Goal: Information Seeking & Learning: Learn about a topic

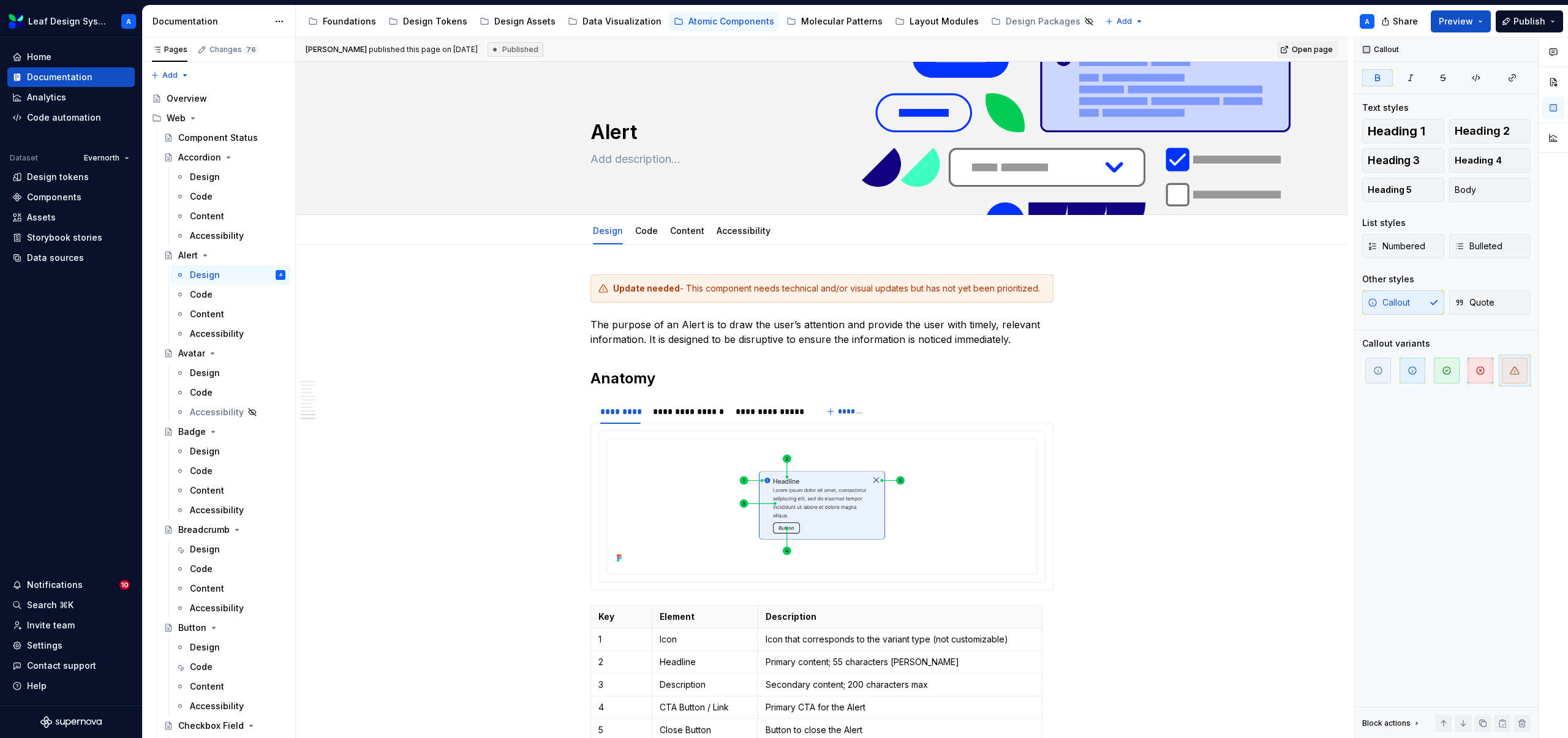
scroll to position [2248, 0]
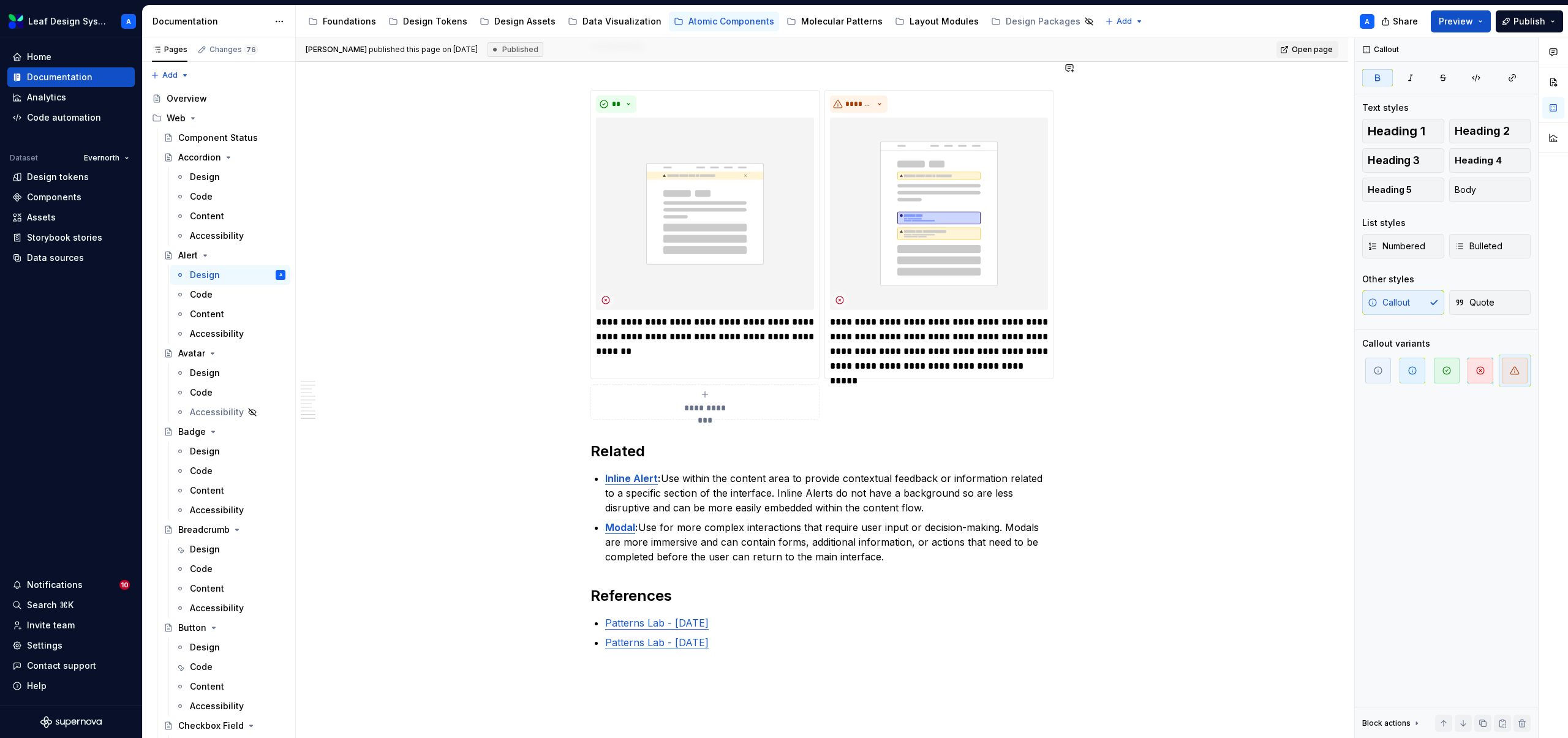
click at [342, 20] on div "Foundations" at bounding box center [349, 21] width 54 height 12
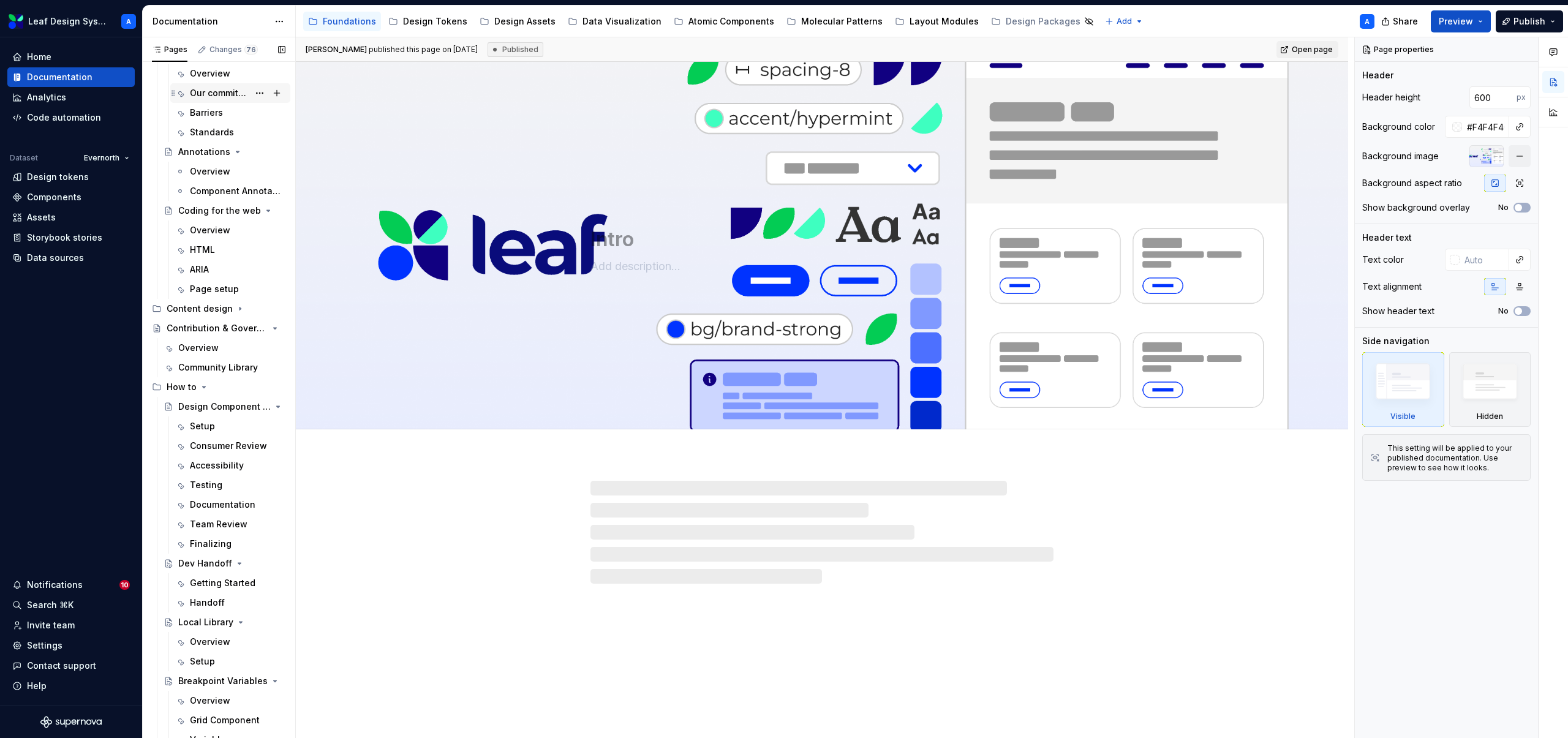
scroll to position [347, 0]
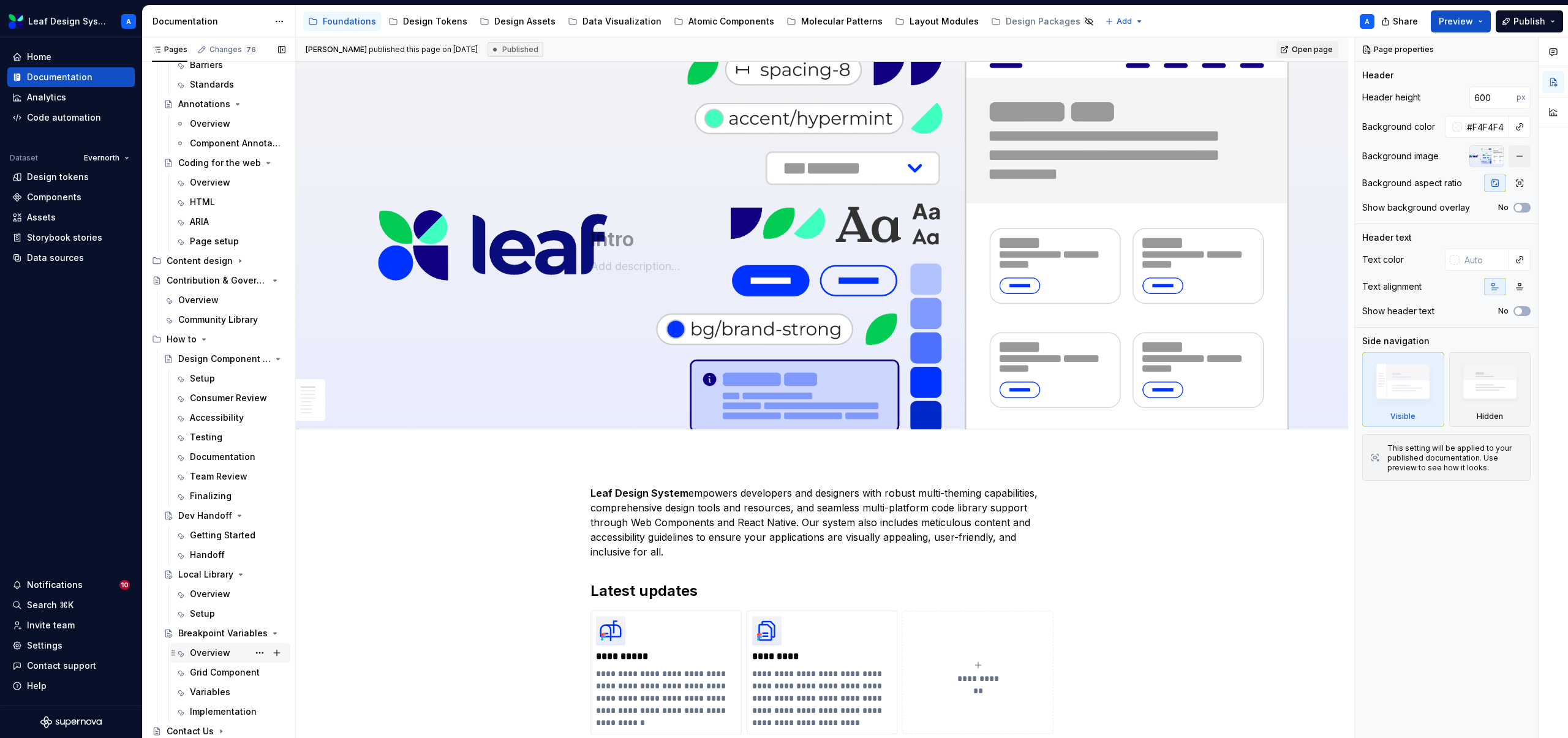
click at [211, 652] on div "Overview" at bounding box center [210, 652] width 41 height 12
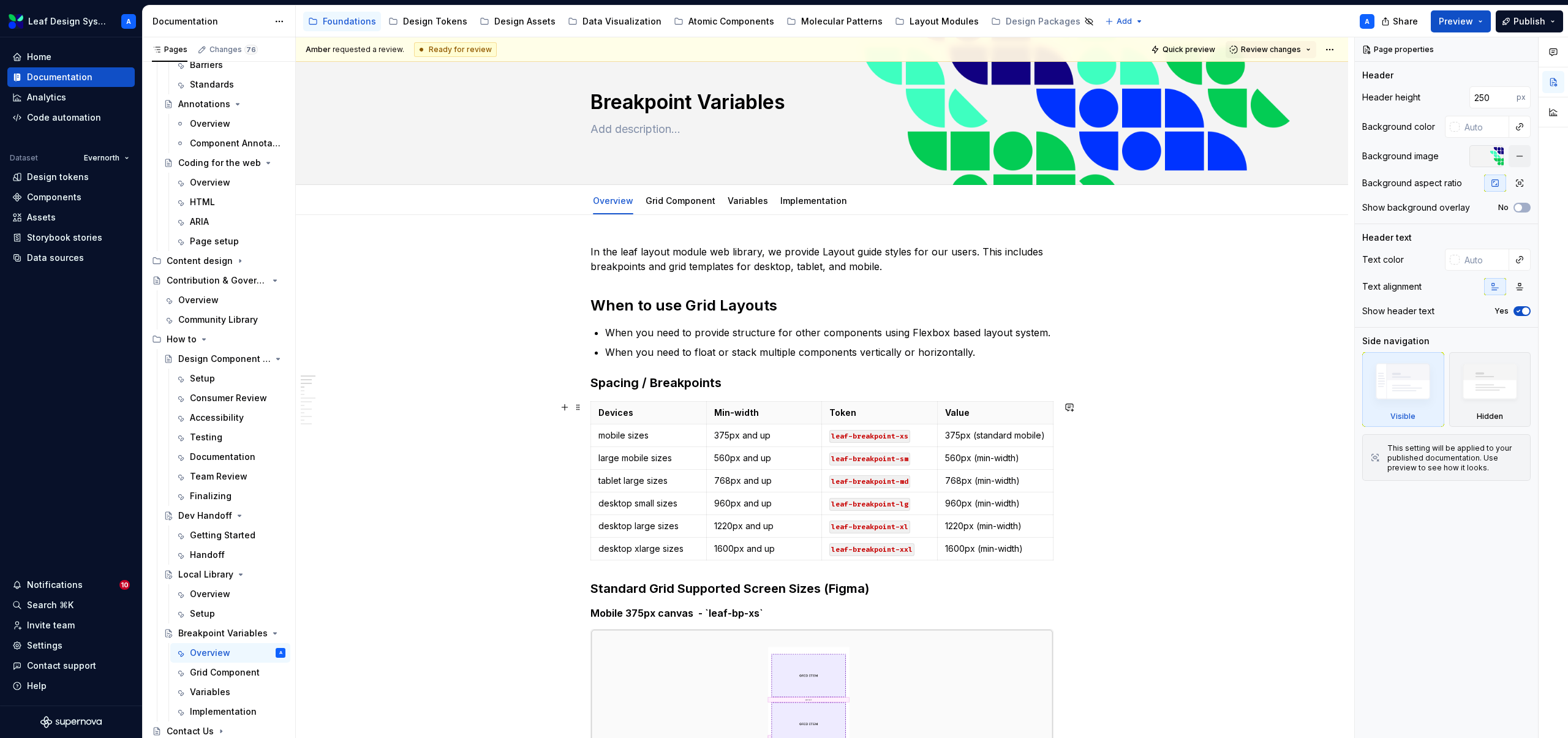
scroll to position [31, 0]
type textarea "*"
click at [748, 545] on p "1600px and up" at bounding box center [764, 547] width 101 height 12
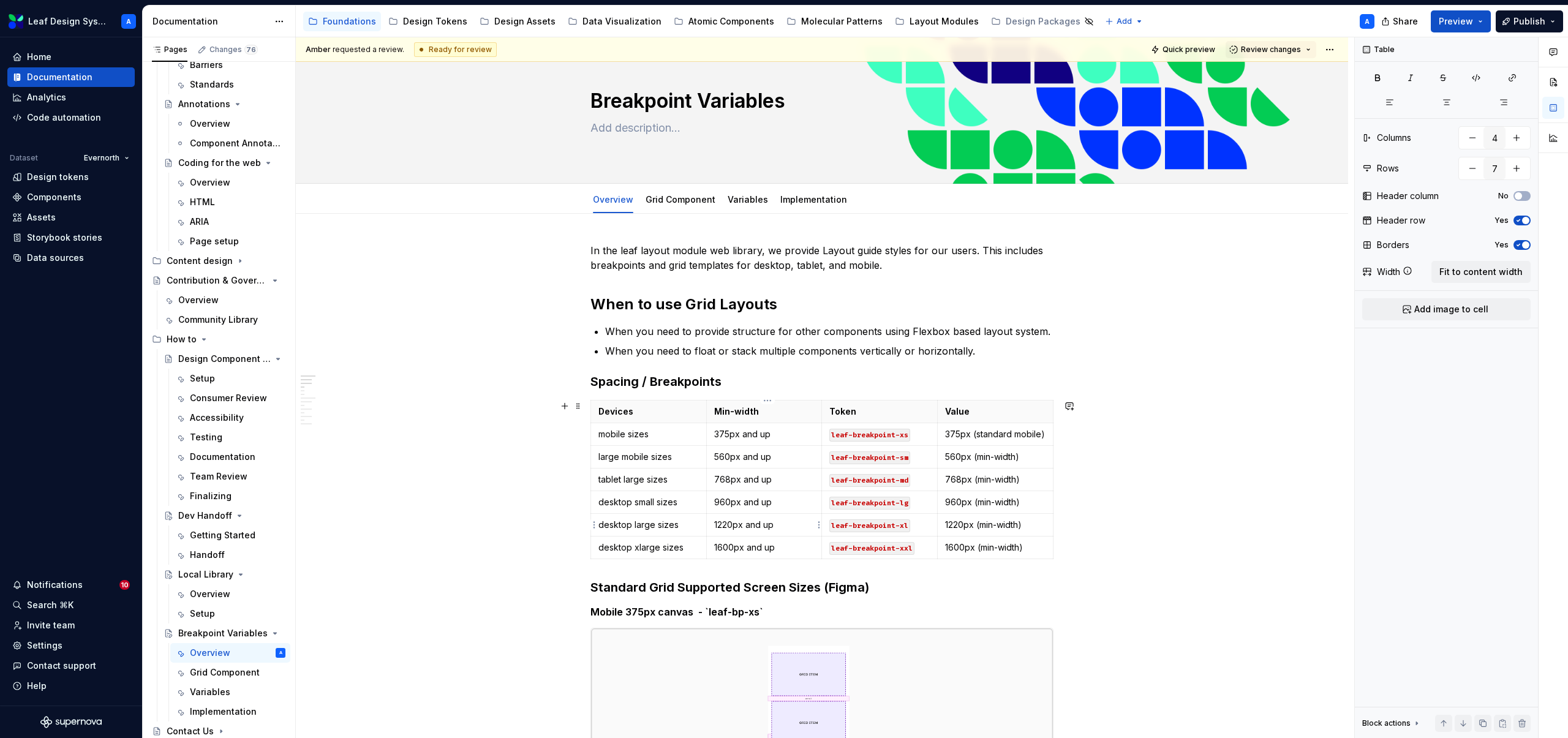
click at [734, 525] on p "1220px and up" at bounding box center [764, 525] width 101 height 12
drag, startPoint x: 737, startPoint y: 547, endPoint x: 717, endPoint y: 547, distance: 20.0
click at [717, 547] on p "1600px and up" at bounding box center [764, 547] width 101 height 12
click at [956, 548] on p "1600px (min-width)" at bounding box center [995, 547] width 101 height 12
click at [960, 525] on p "1220px (min-width)" at bounding box center [995, 525] width 101 height 12
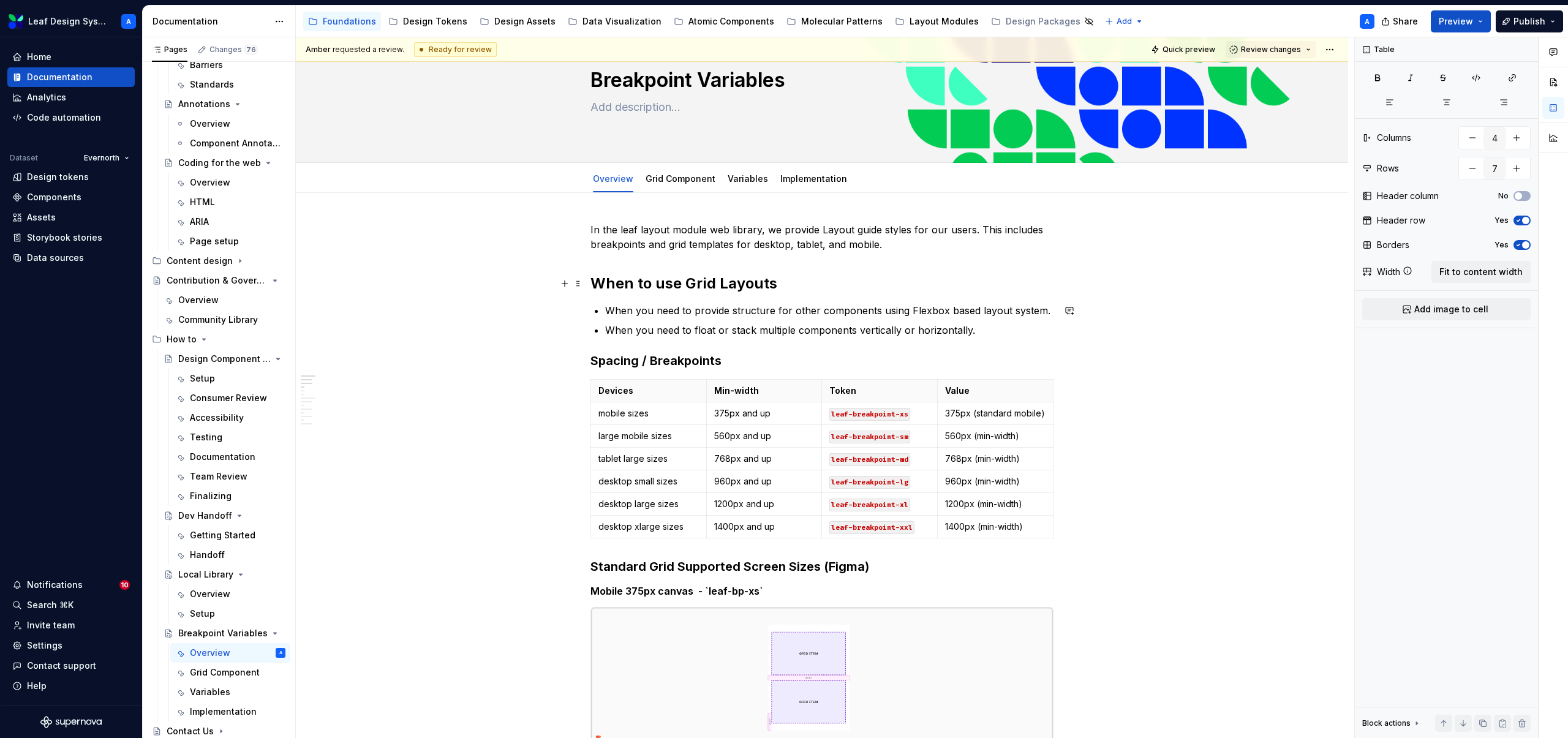
scroll to position [0, 0]
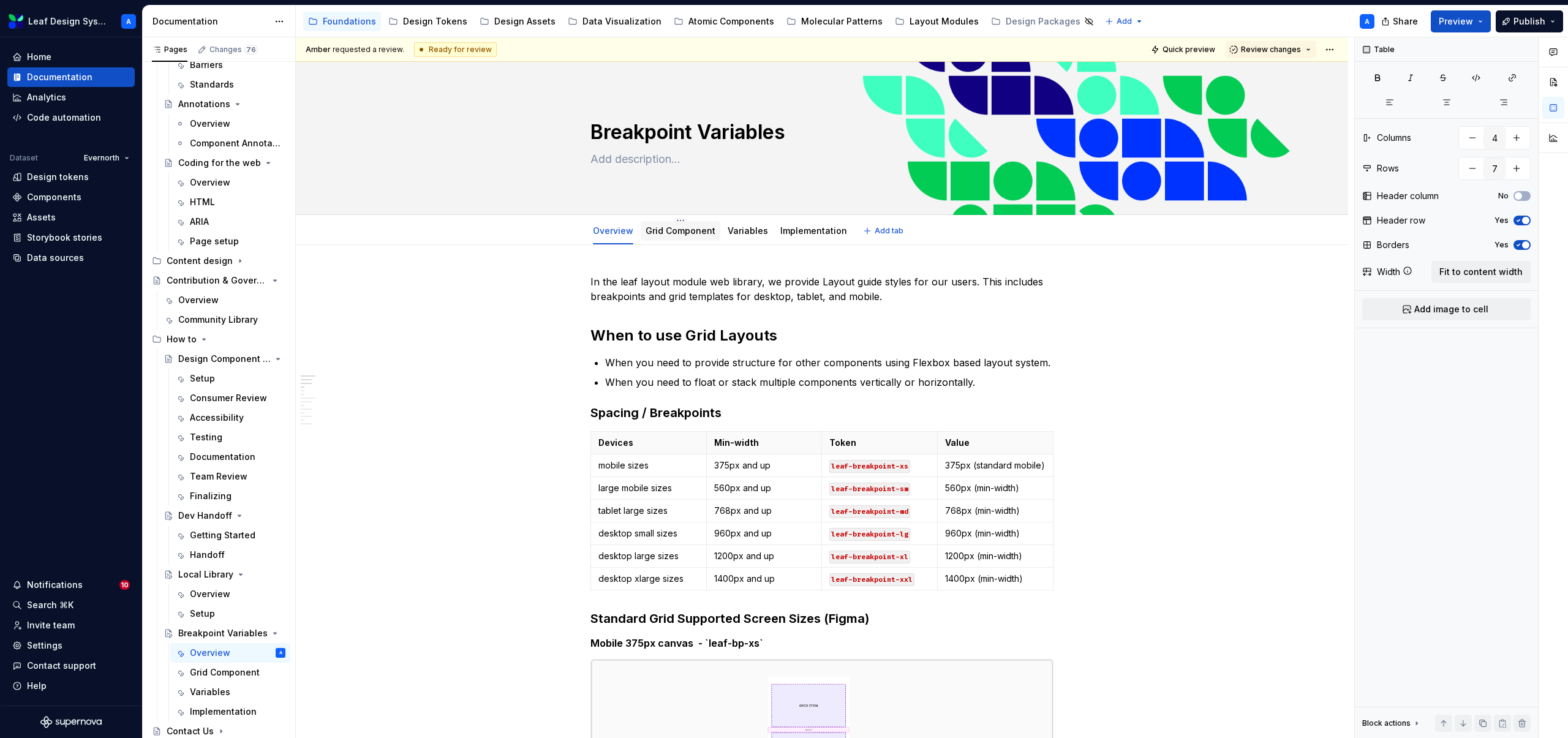
click at [677, 231] on link "Grid Component" at bounding box center [680, 231] width 70 height 11
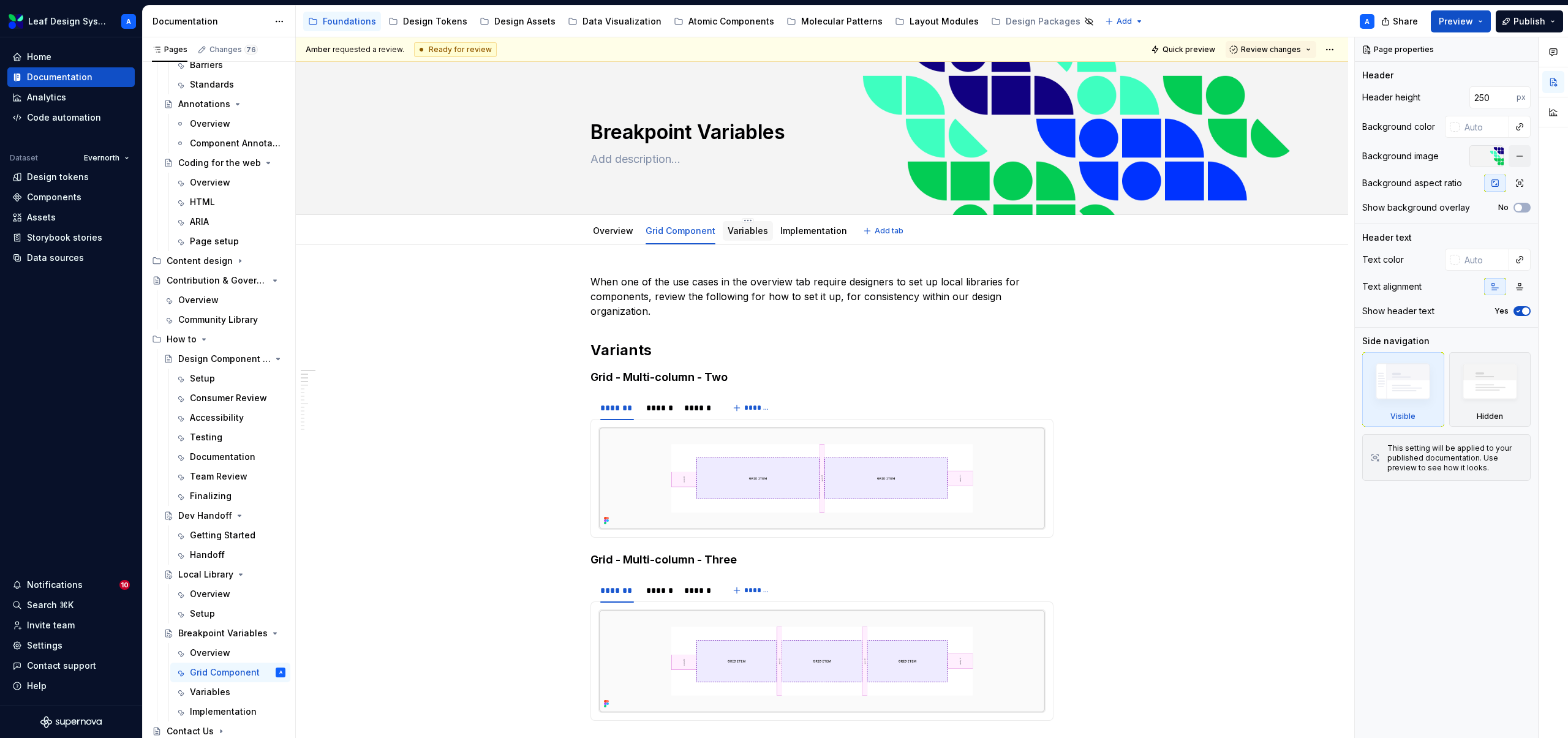
click at [745, 231] on link "Variables" at bounding box center [748, 231] width 41 height 11
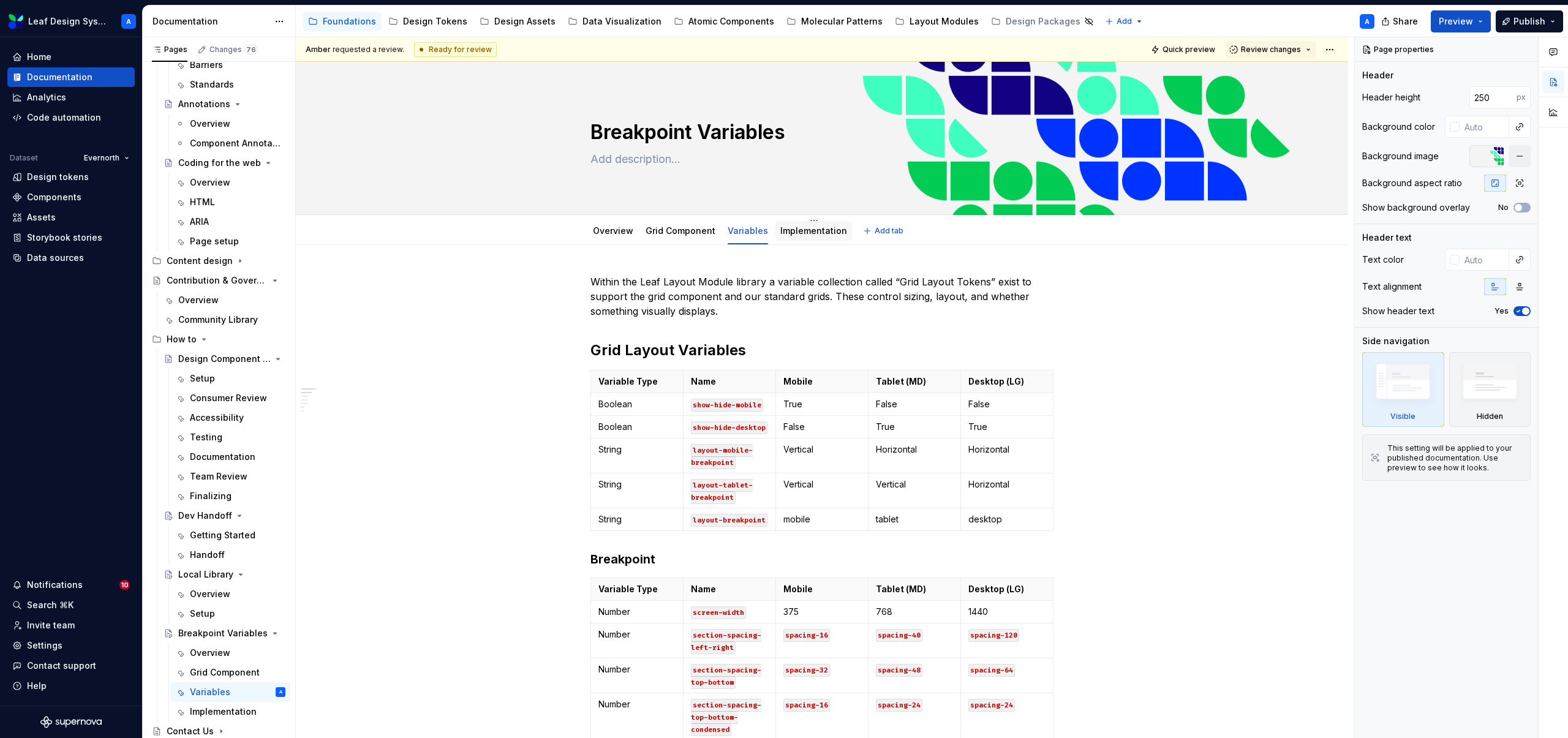
click at [802, 226] on link "Implementation" at bounding box center [814, 231] width 67 height 11
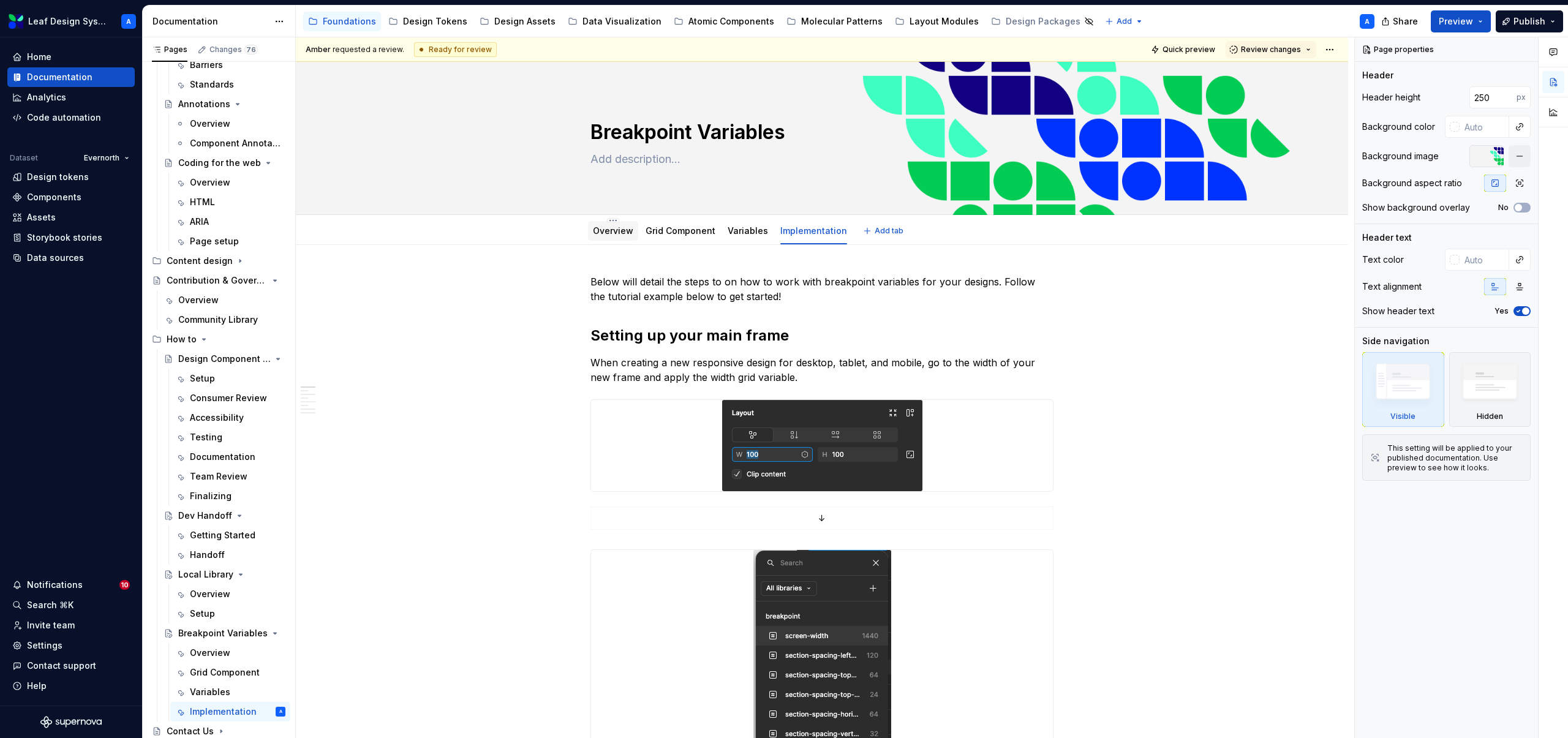
click at [609, 235] on link "Overview" at bounding box center [613, 231] width 41 height 11
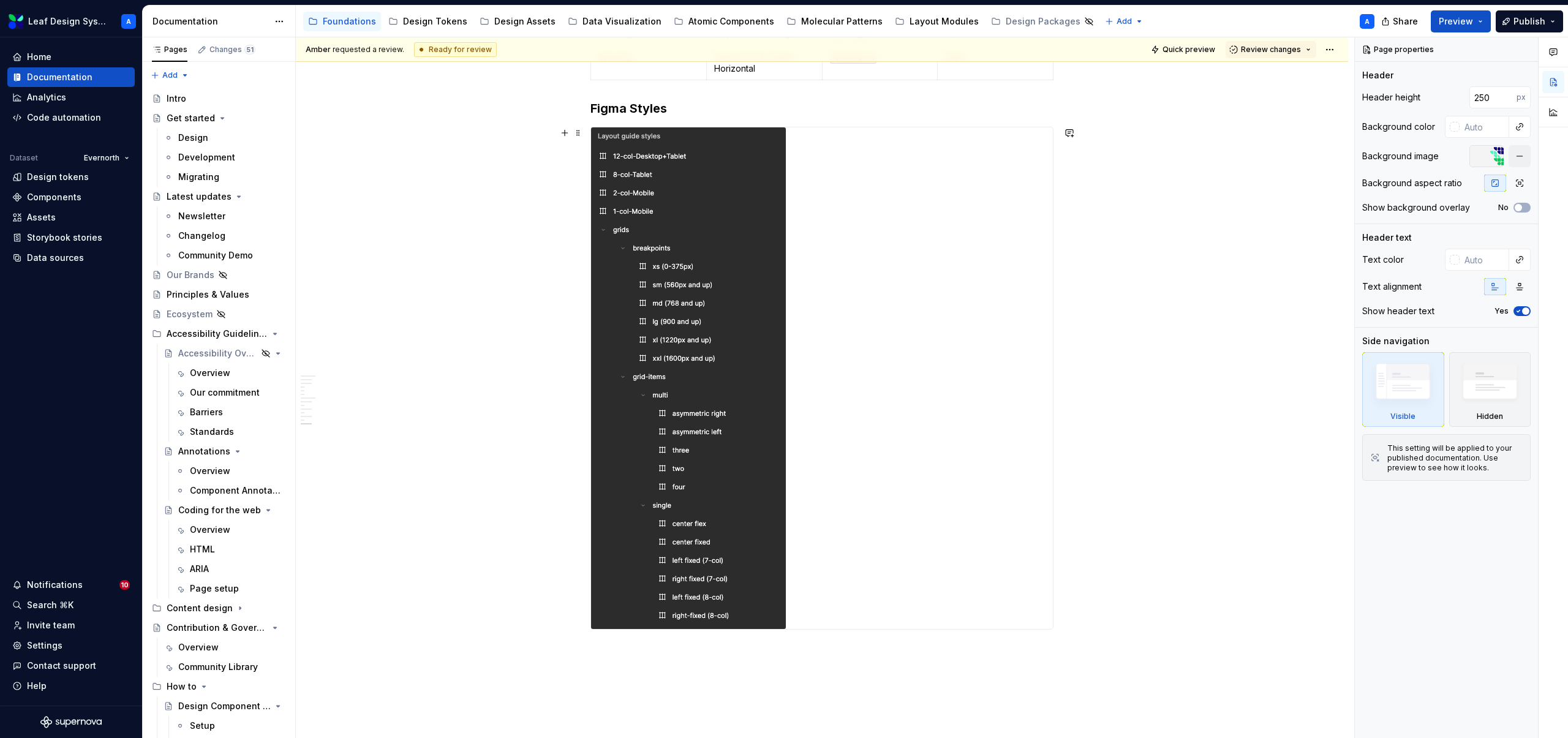
scroll to position [2096, 0]
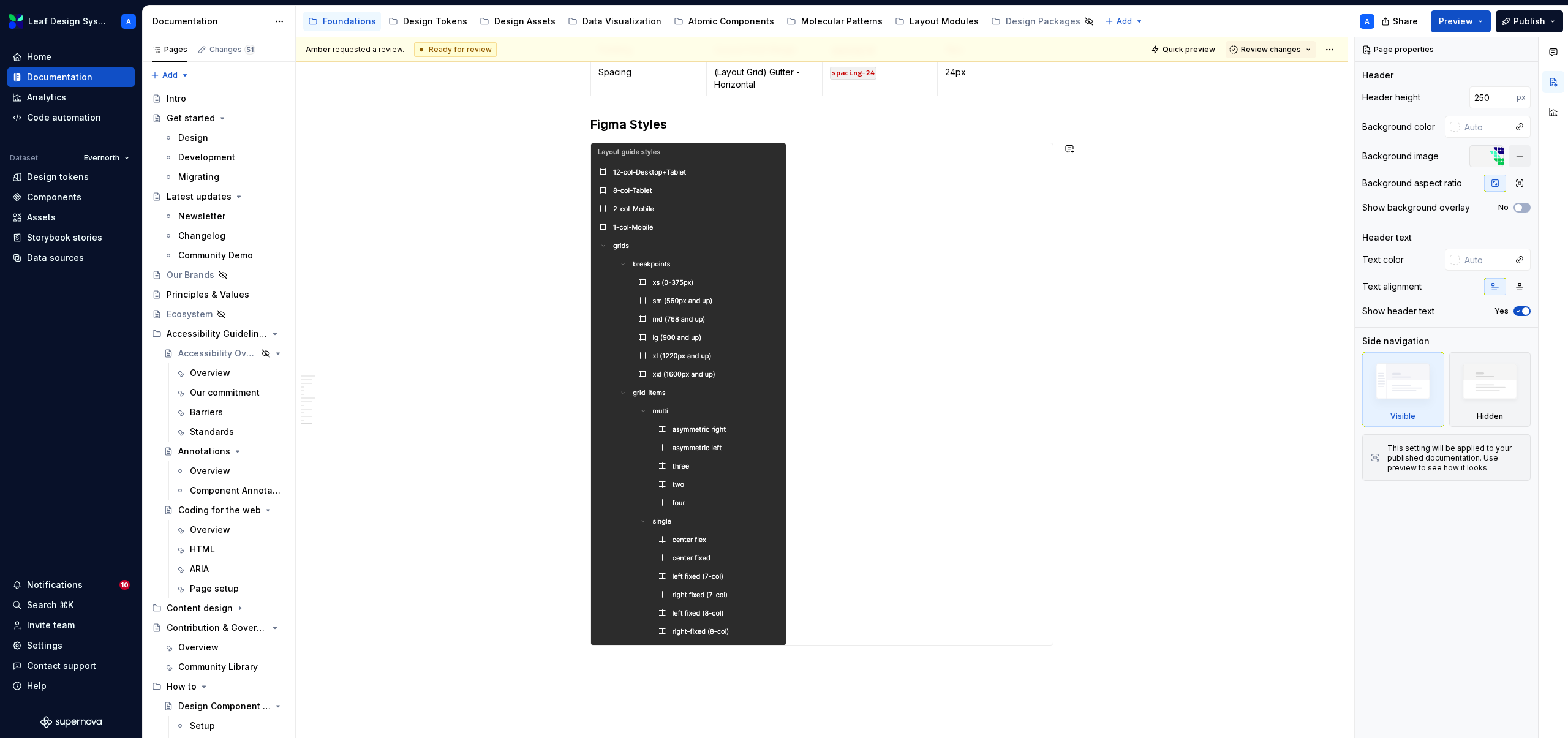
click at [697, 132] on h3 "Figma Styles" at bounding box center [822, 124] width 463 height 17
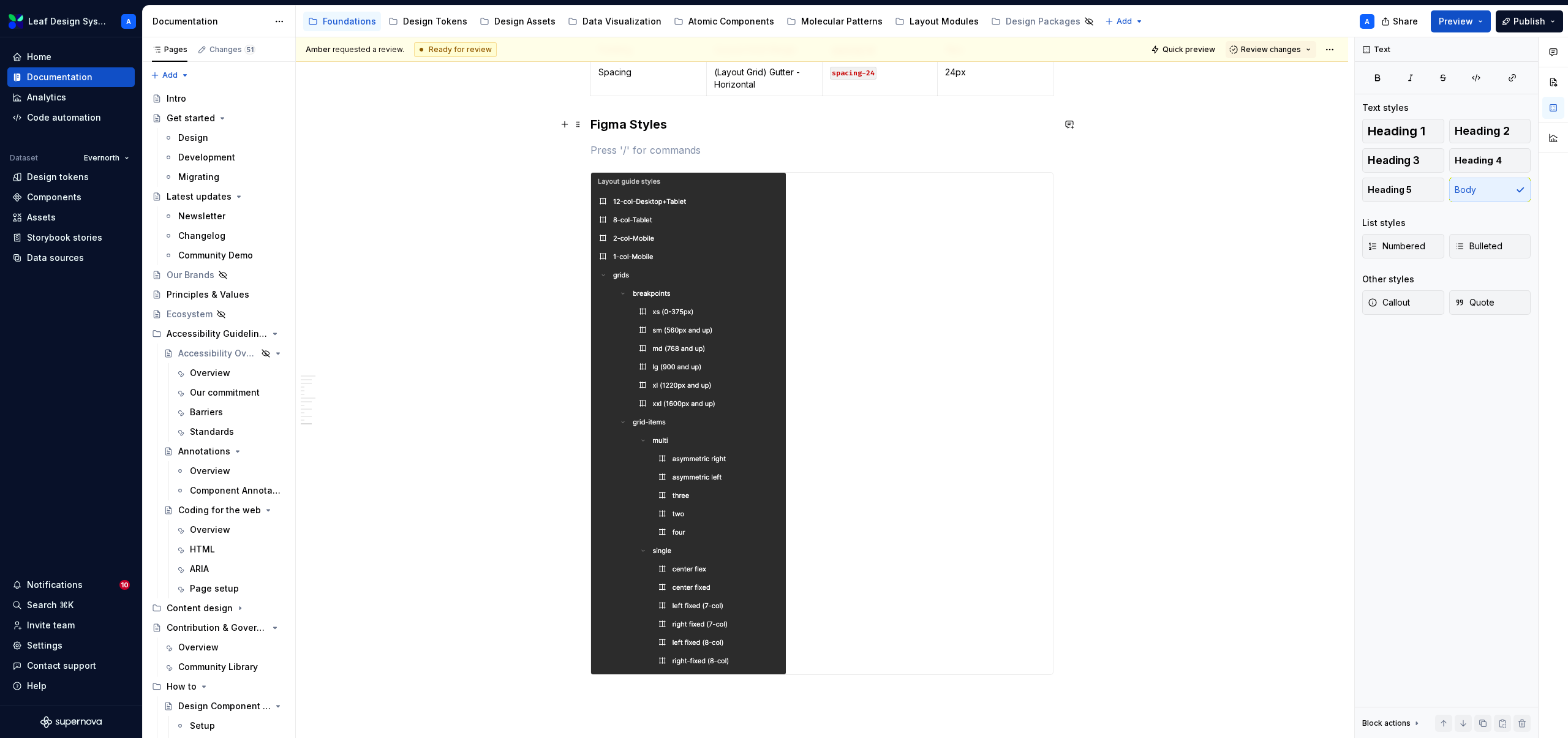
click at [640, 124] on h3 "Figma Styles" at bounding box center [822, 124] width 463 height 17
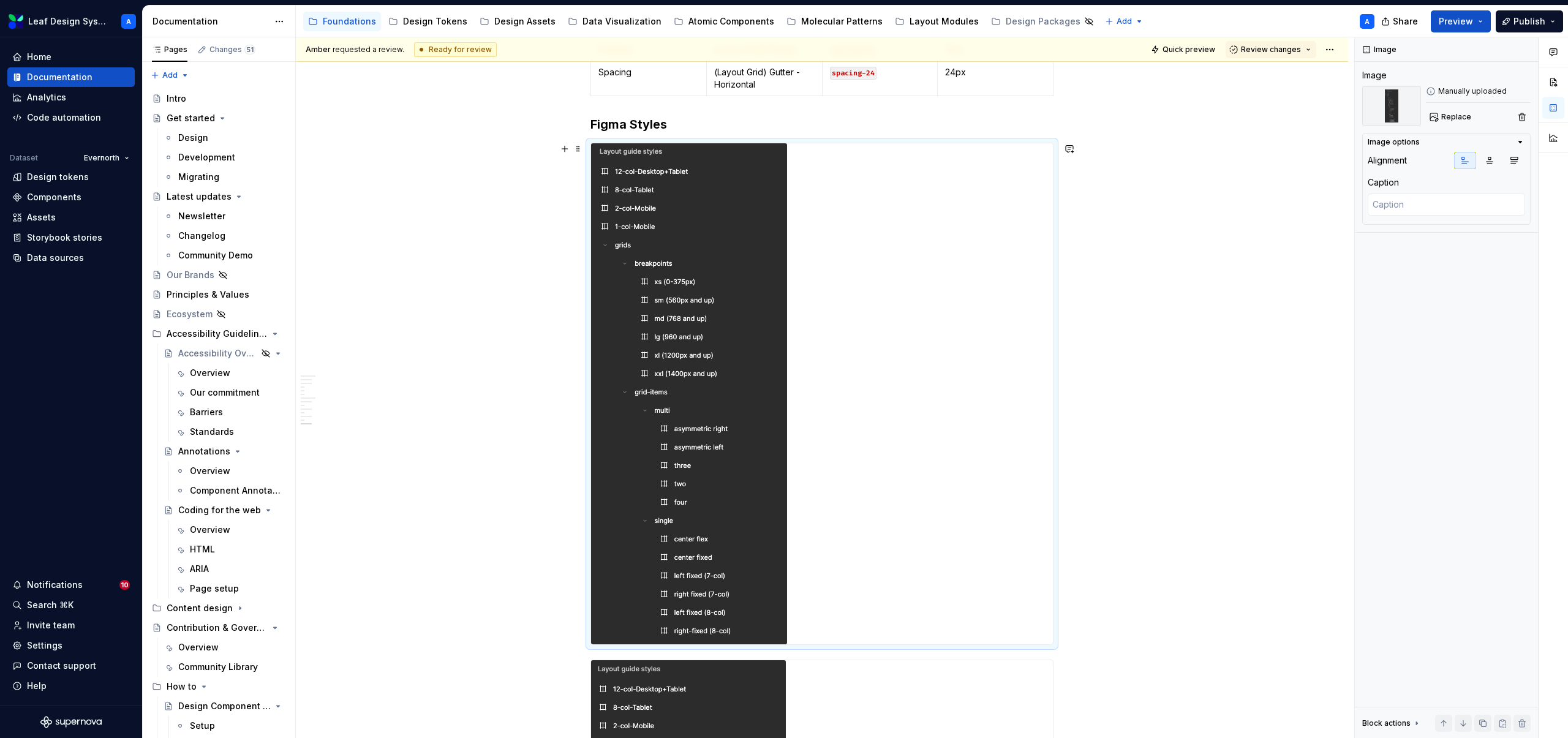
click at [642, 147] on div at bounding box center [822, 393] width 463 height 502
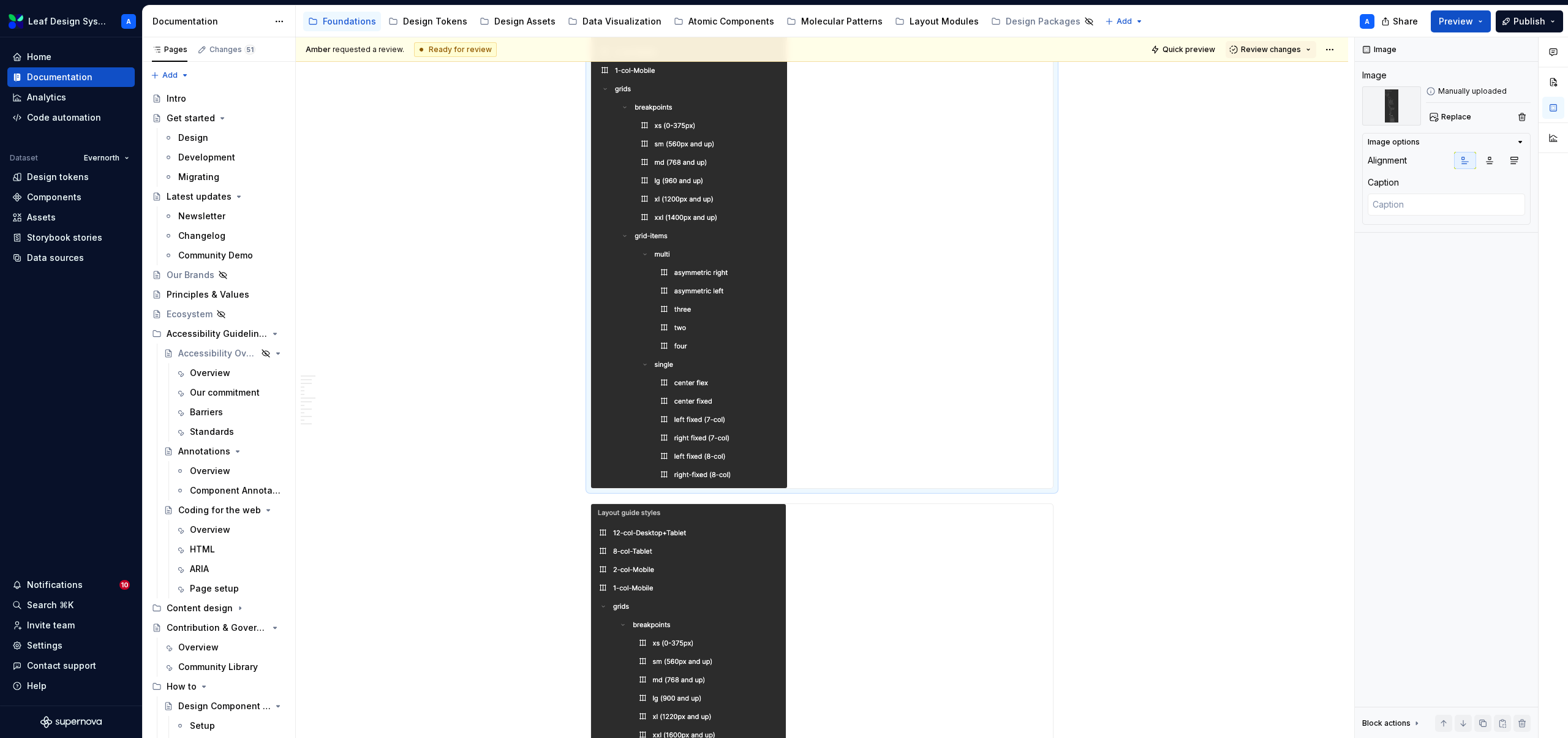
scroll to position [2255, 0]
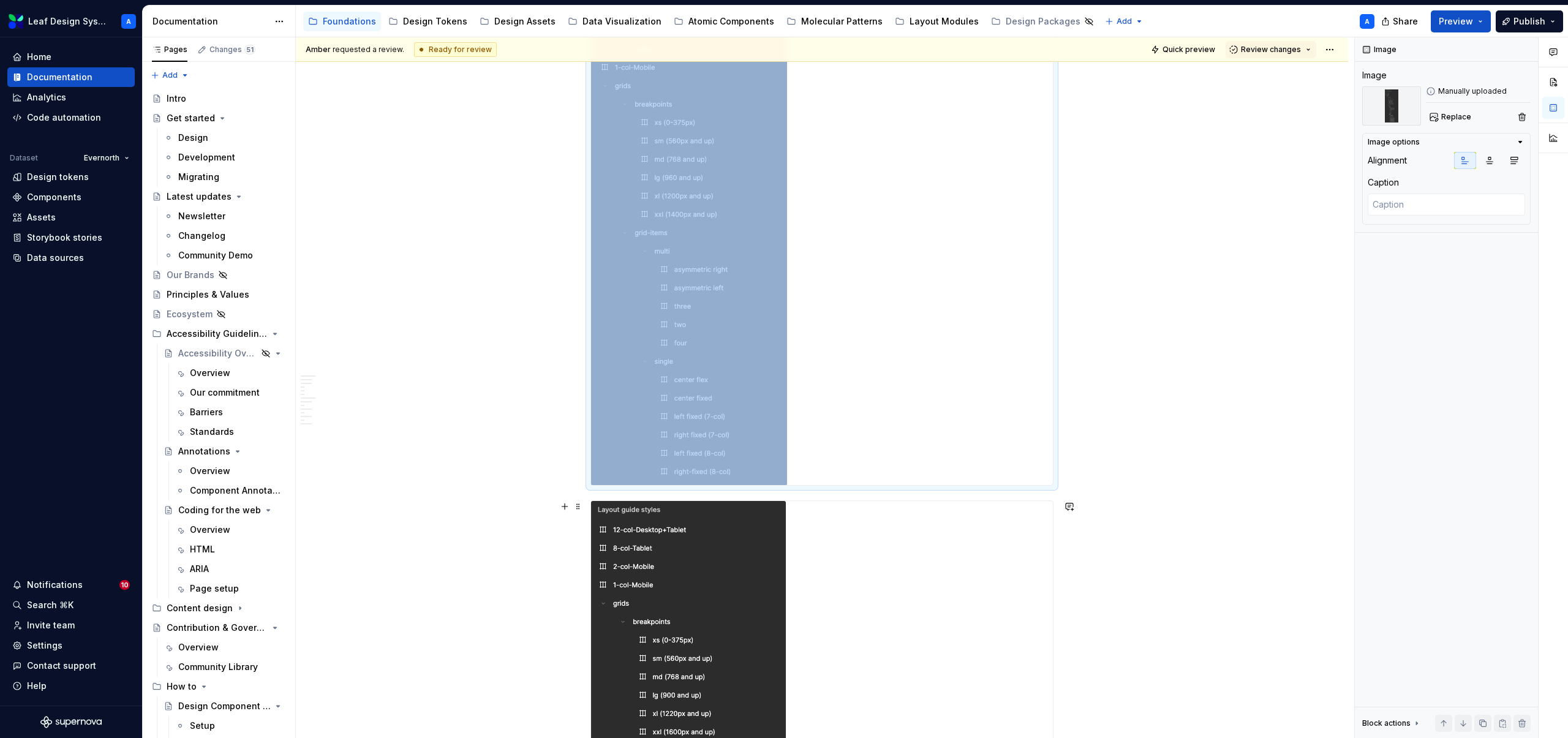
click at [726, 621] on img at bounding box center [688, 752] width 195 height 502
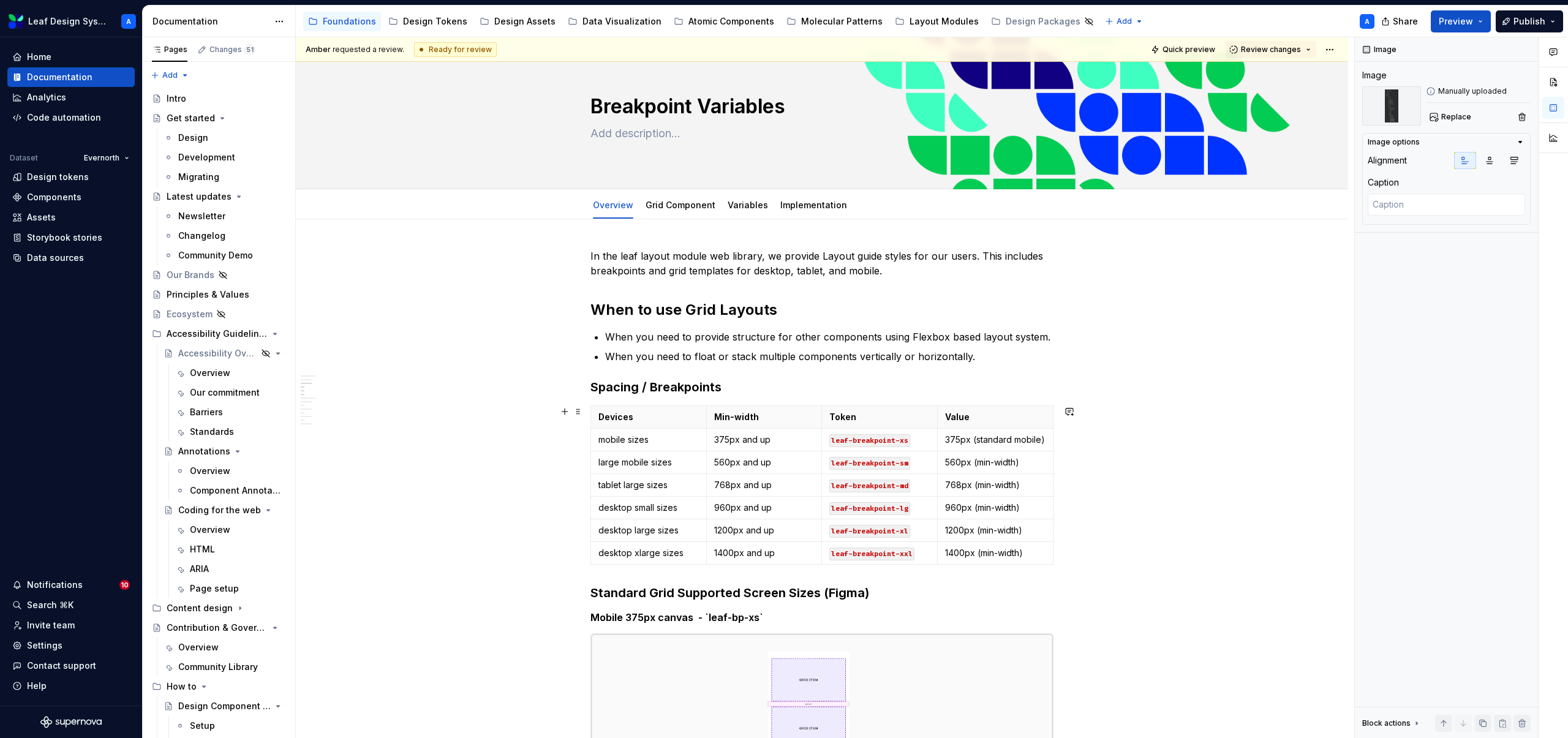
scroll to position [0, 0]
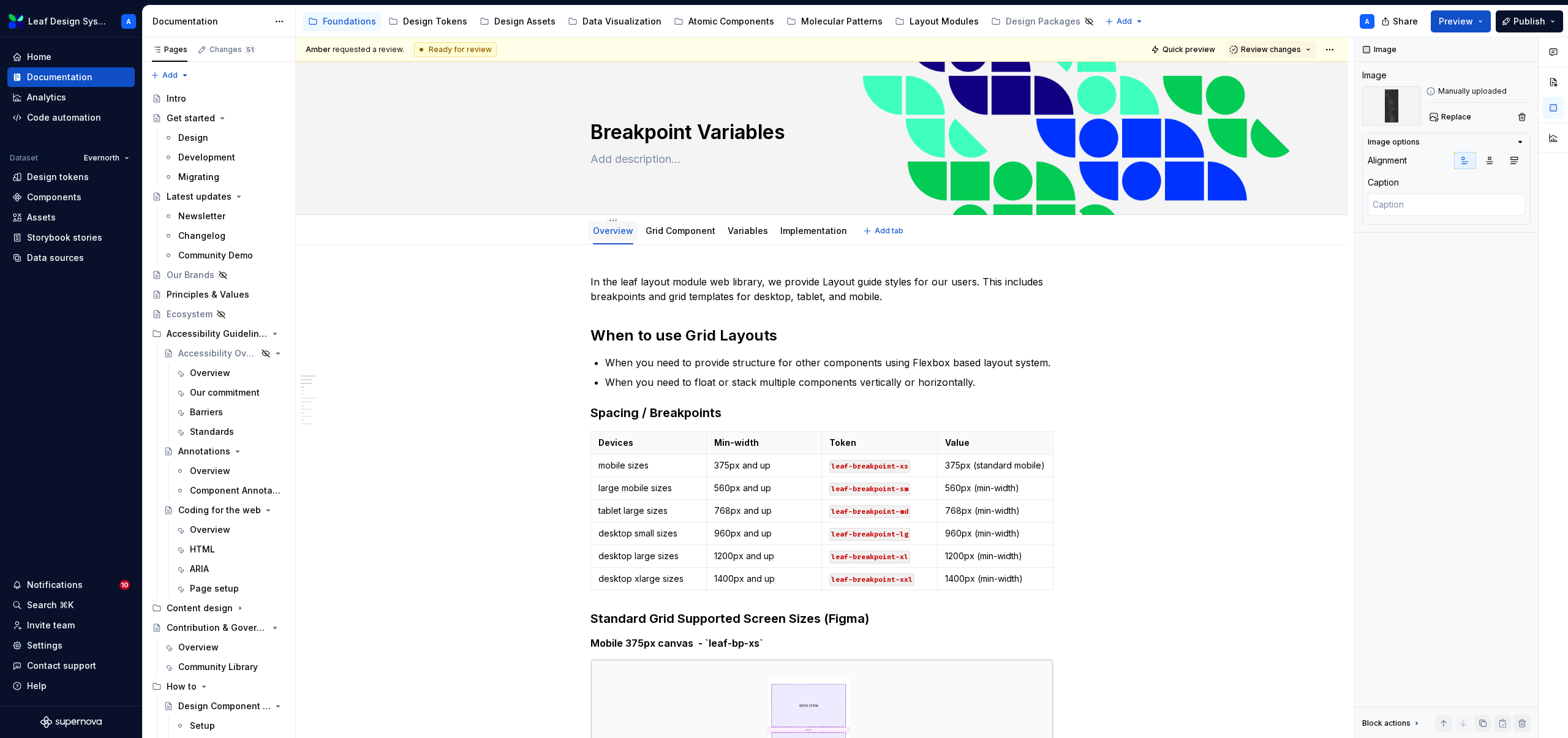
click at [608, 230] on link "Overview" at bounding box center [613, 231] width 41 height 11
type textarea "*"
